Goal: Task Accomplishment & Management: Manage account settings

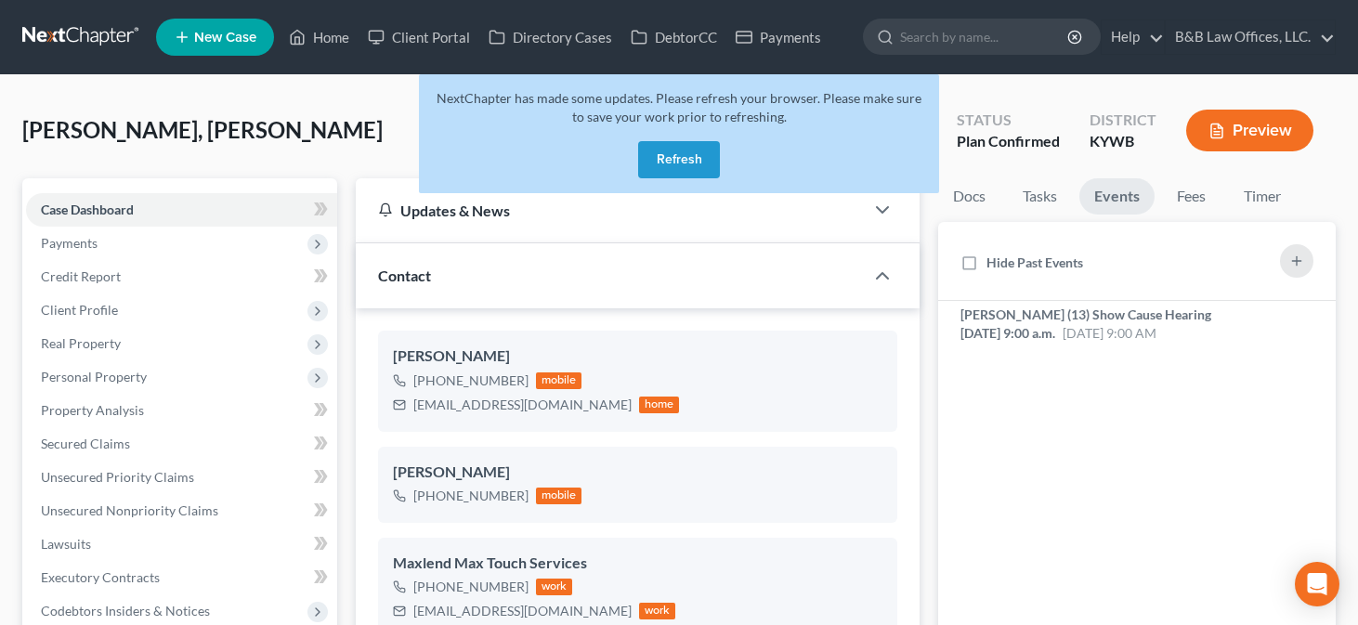
select select "13"
select select "2"
select select "0"
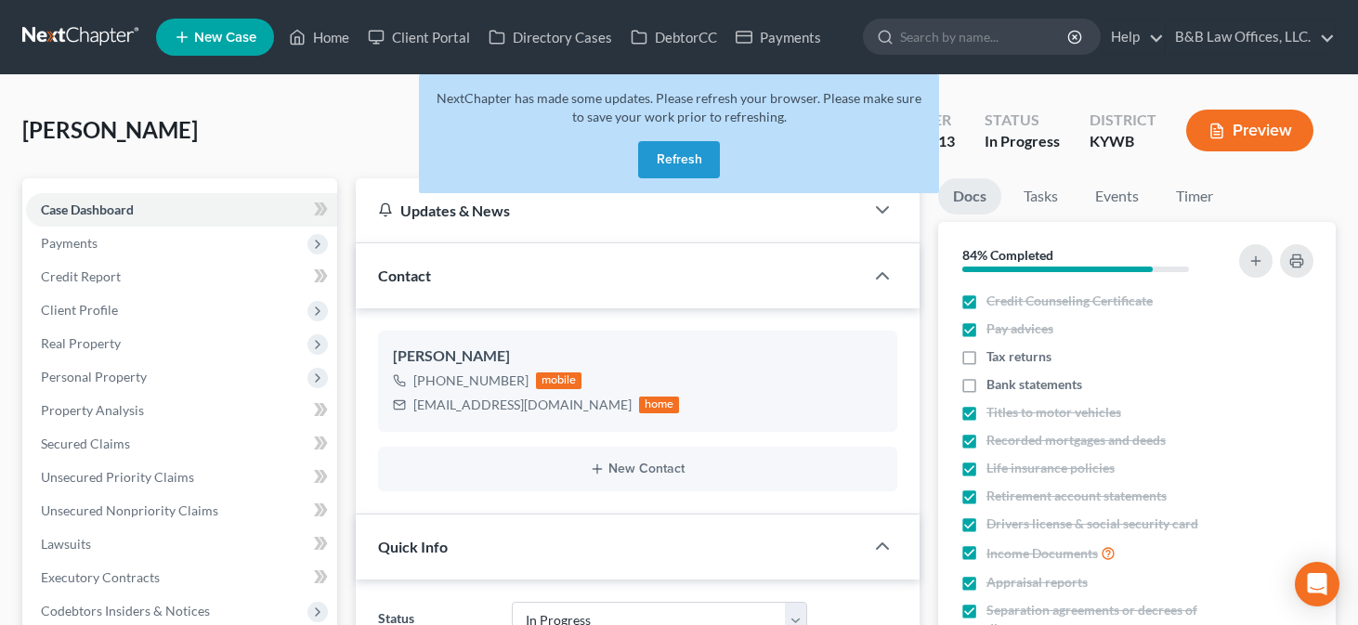
select select "9"
select select "2"
select select "0"
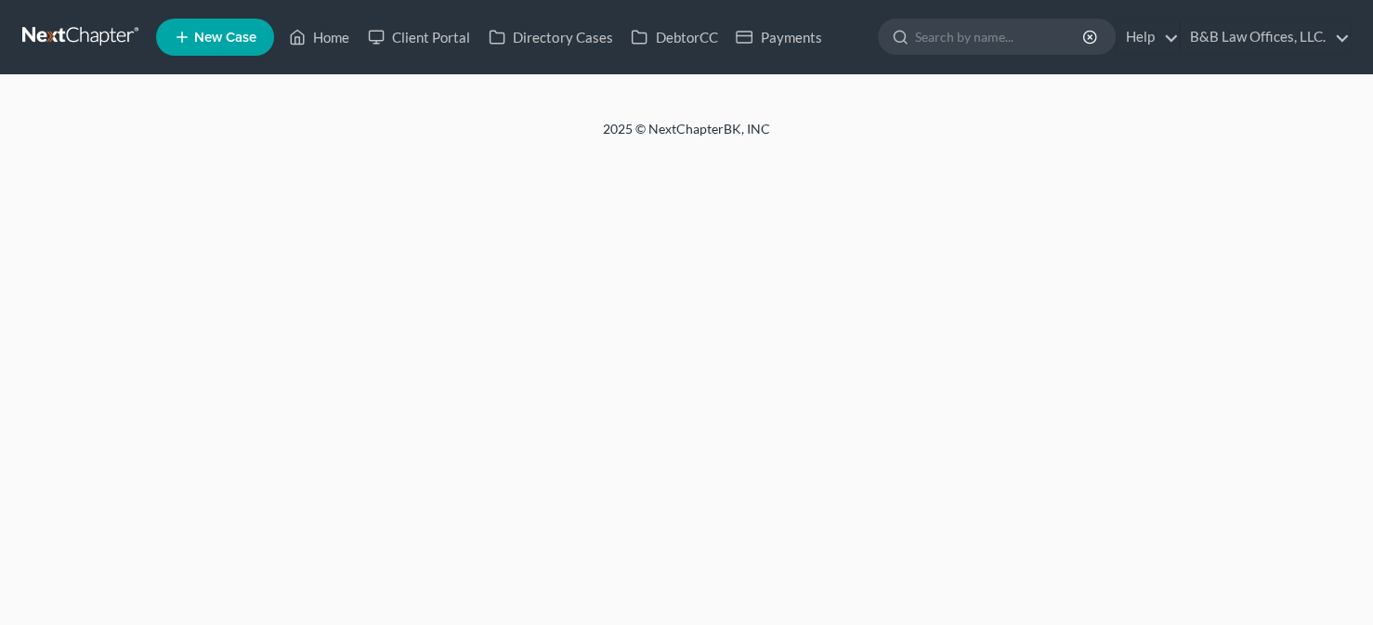
select select "2"
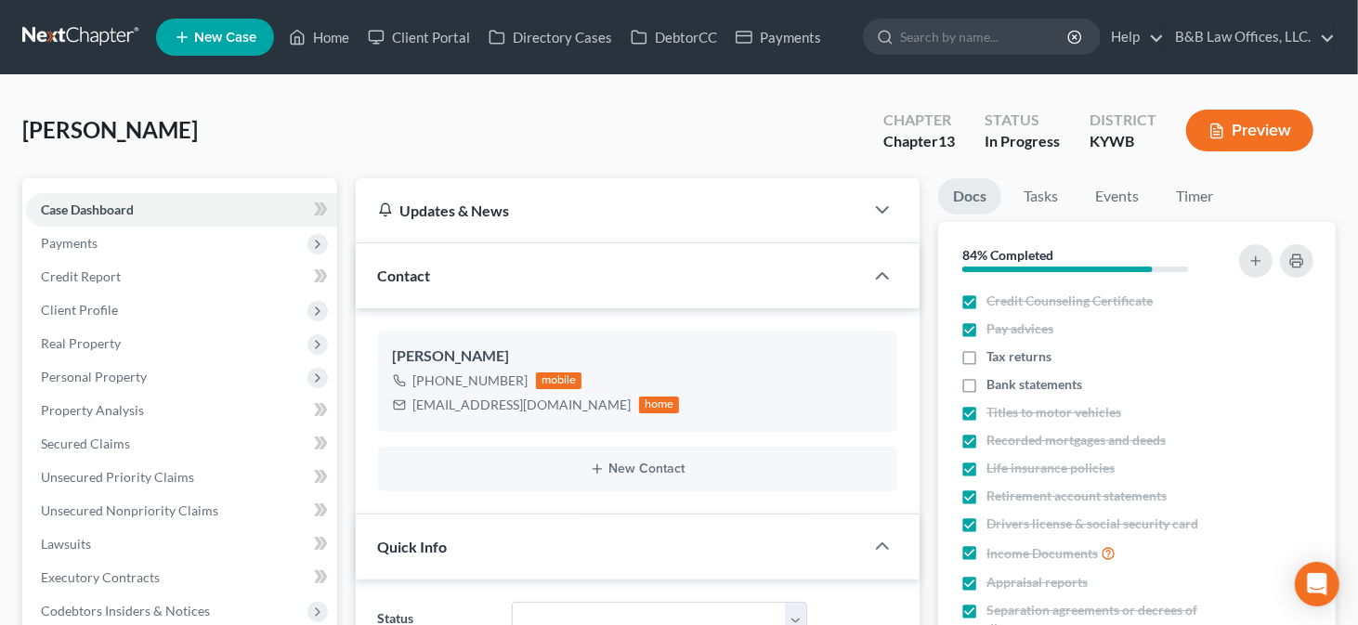
scroll to position [6744, 0]
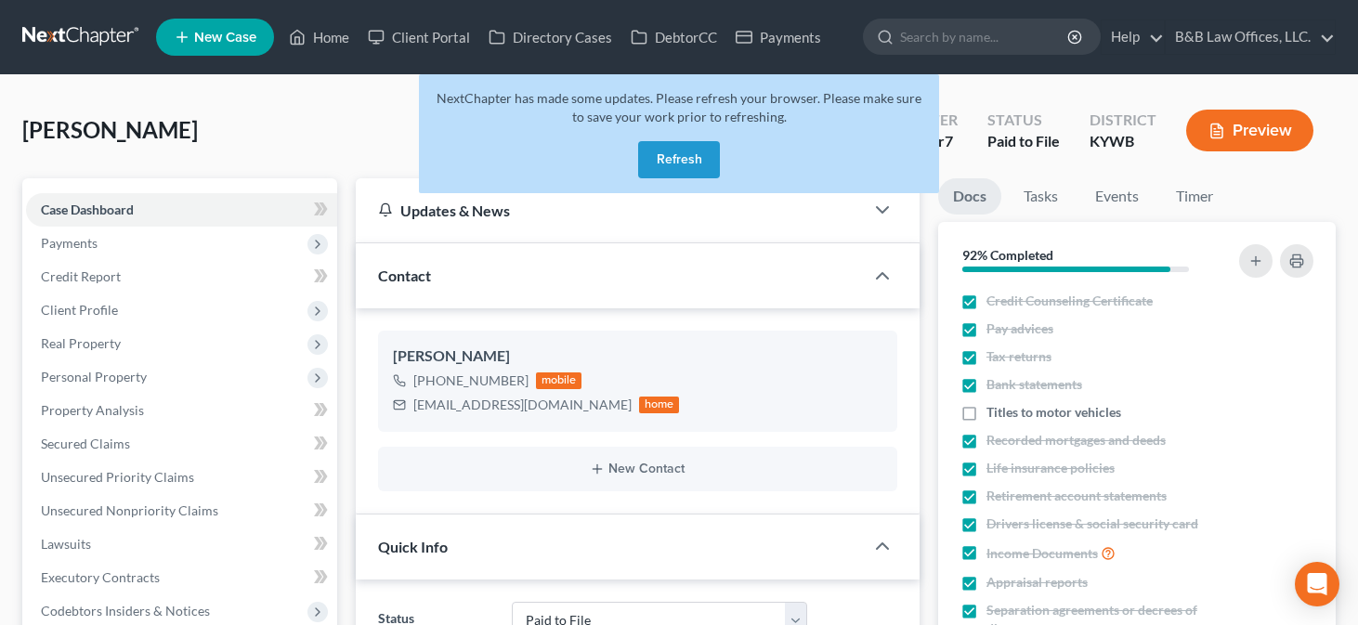
select select "12"
select select "1"
select select "0"
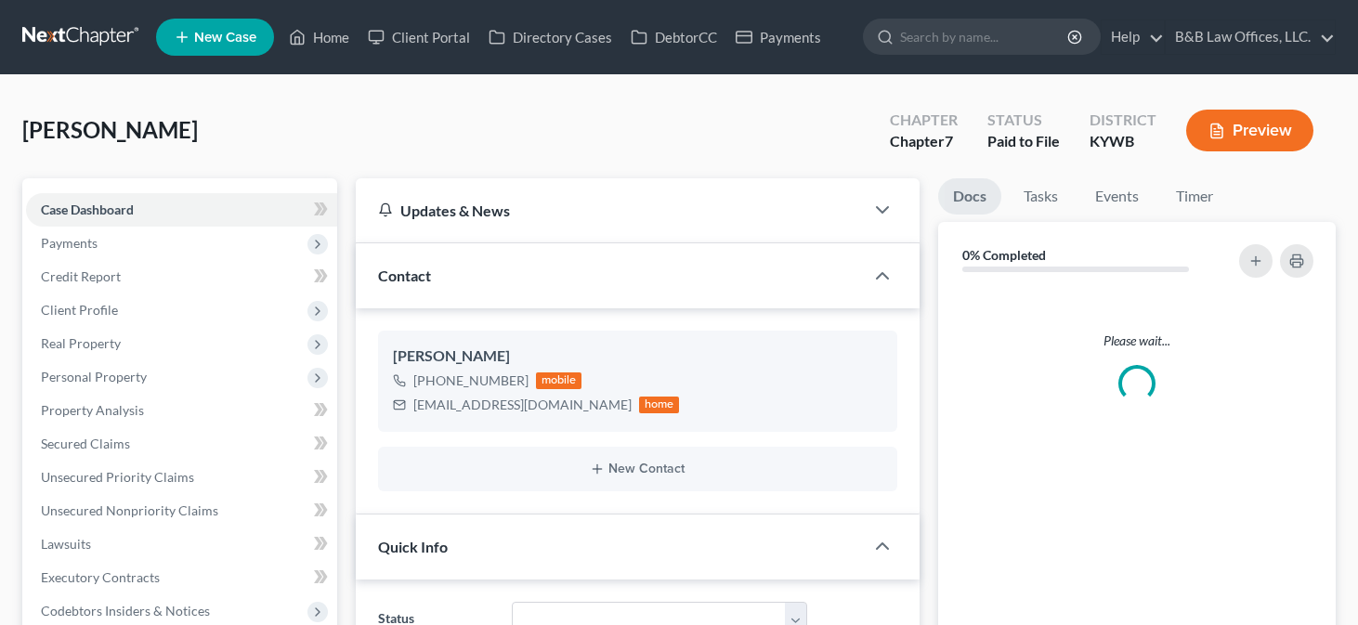
select select "1"
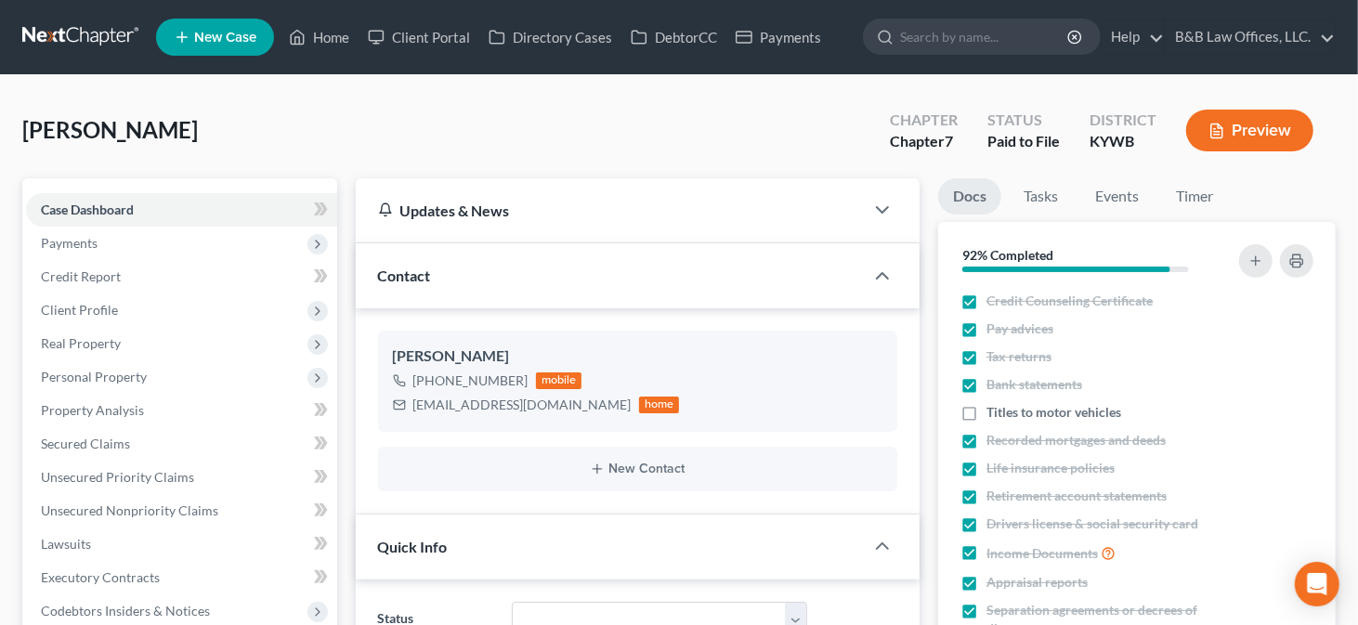
scroll to position [1561, 0]
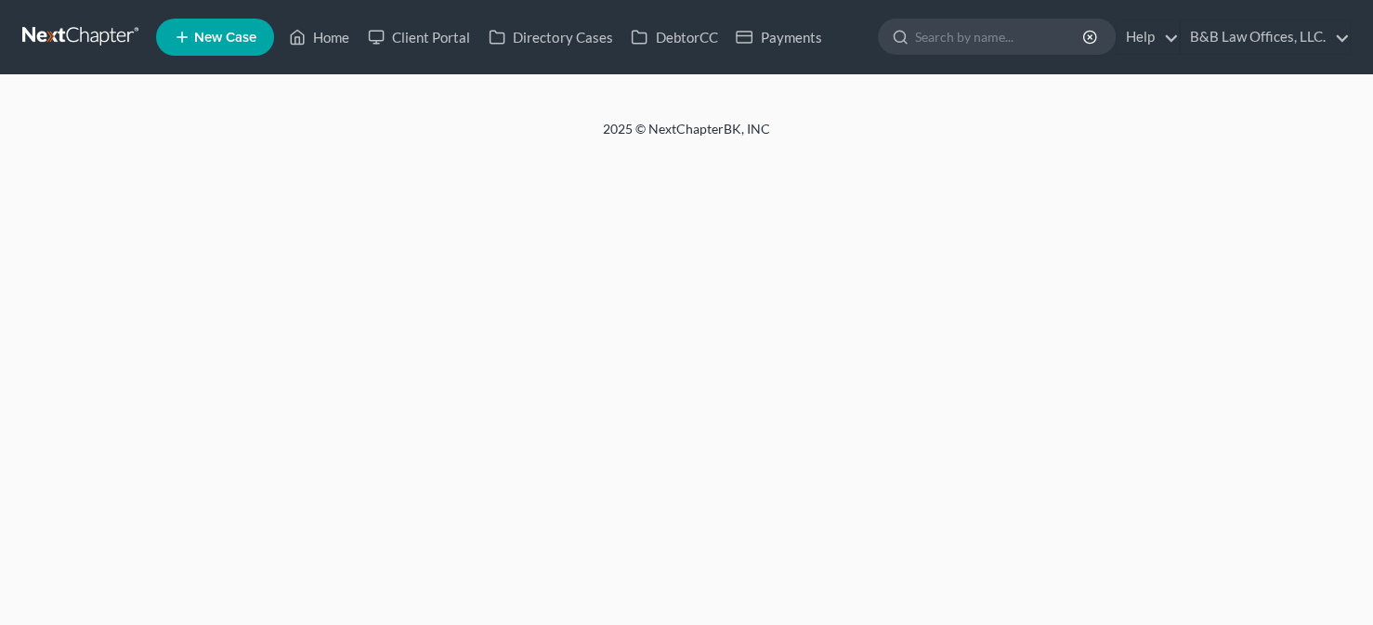
select select "13"
select select "2"
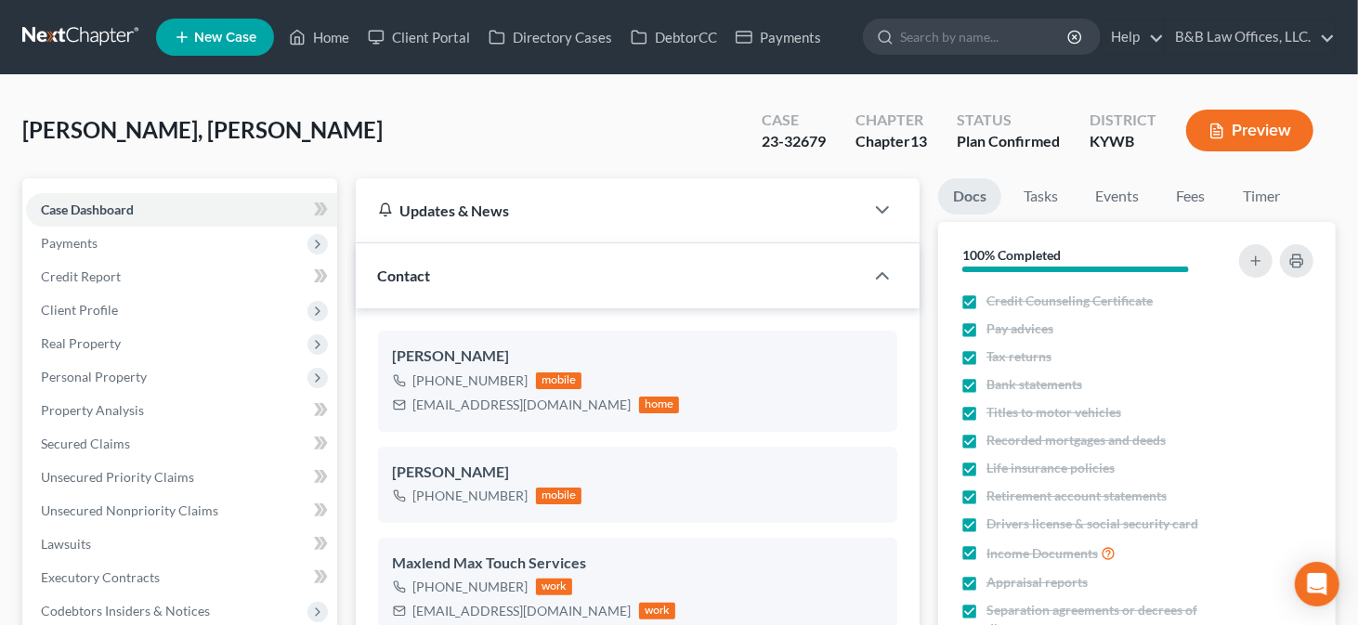
scroll to position [13871, 0]
